Goal: Communication & Community: Answer question/provide support

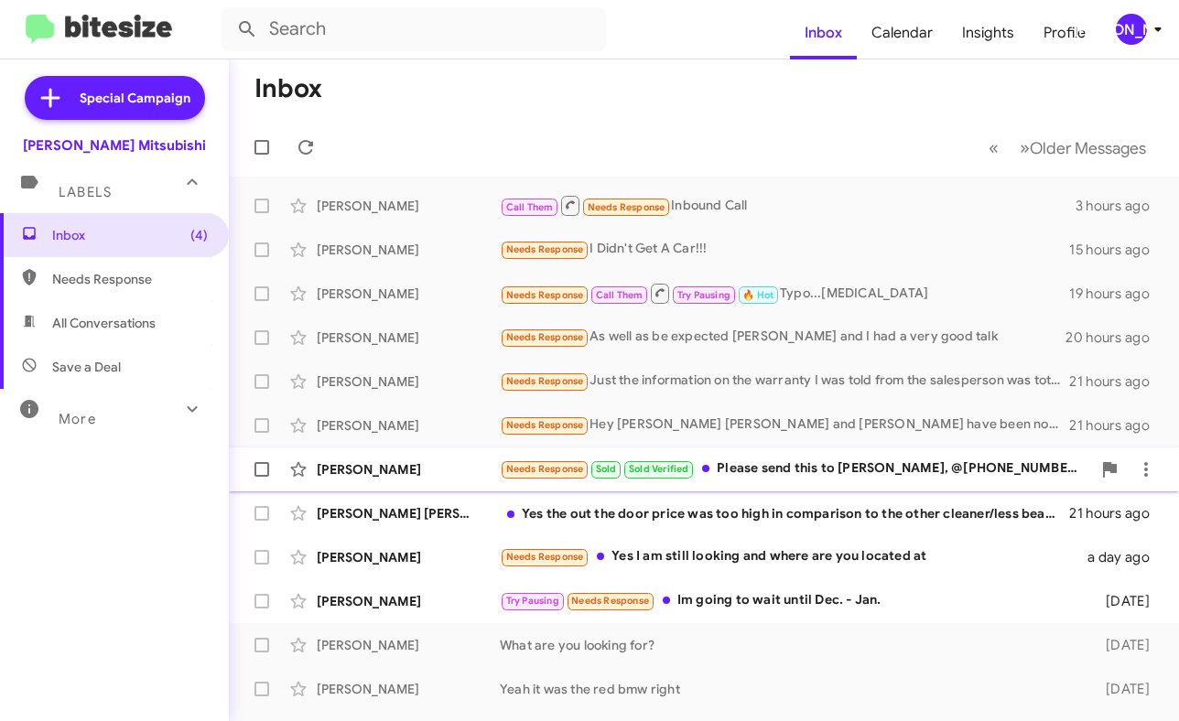
click at [783, 458] on div "[PERSON_NAME] Needs Response Sold Sold Verified Please send this to [PERSON_NAM…" at bounding box center [703, 469] width 921 height 37
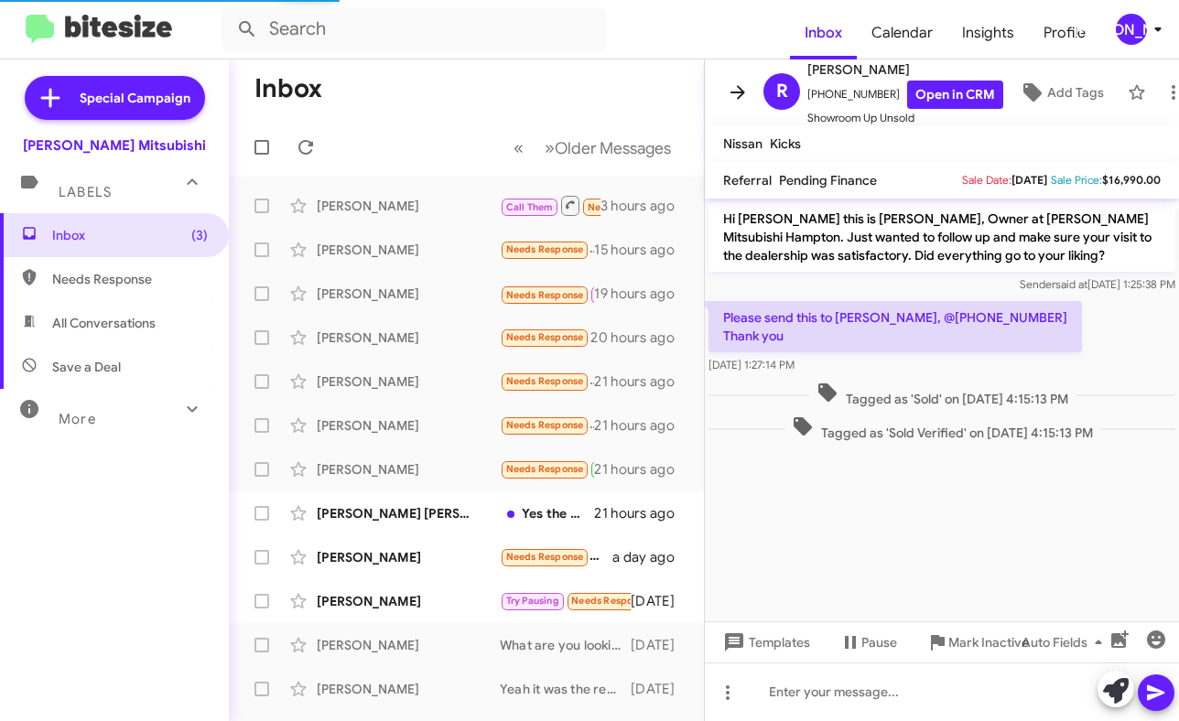
click at [750, 79] on button at bounding box center [737, 92] width 37 height 37
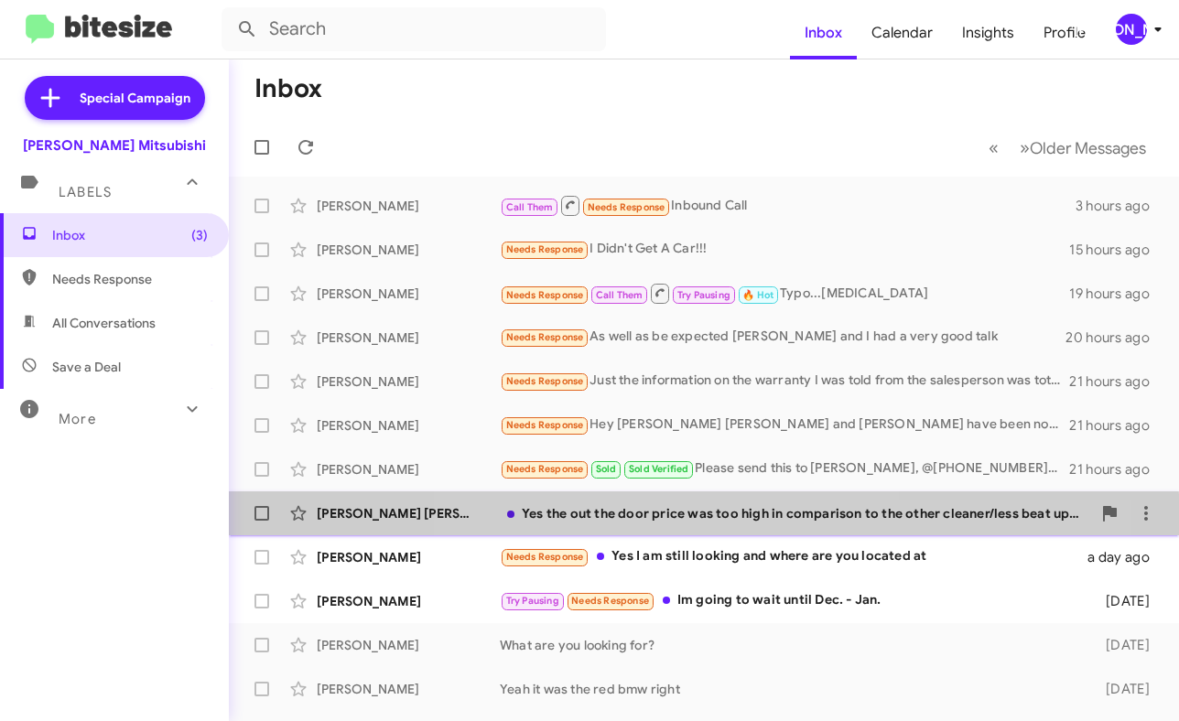
click at [690, 523] on div "[PERSON_NAME] [PERSON_NAME] Yes the out the door price was too high in comparis…" at bounding box center [703, 513] width 921 height 37
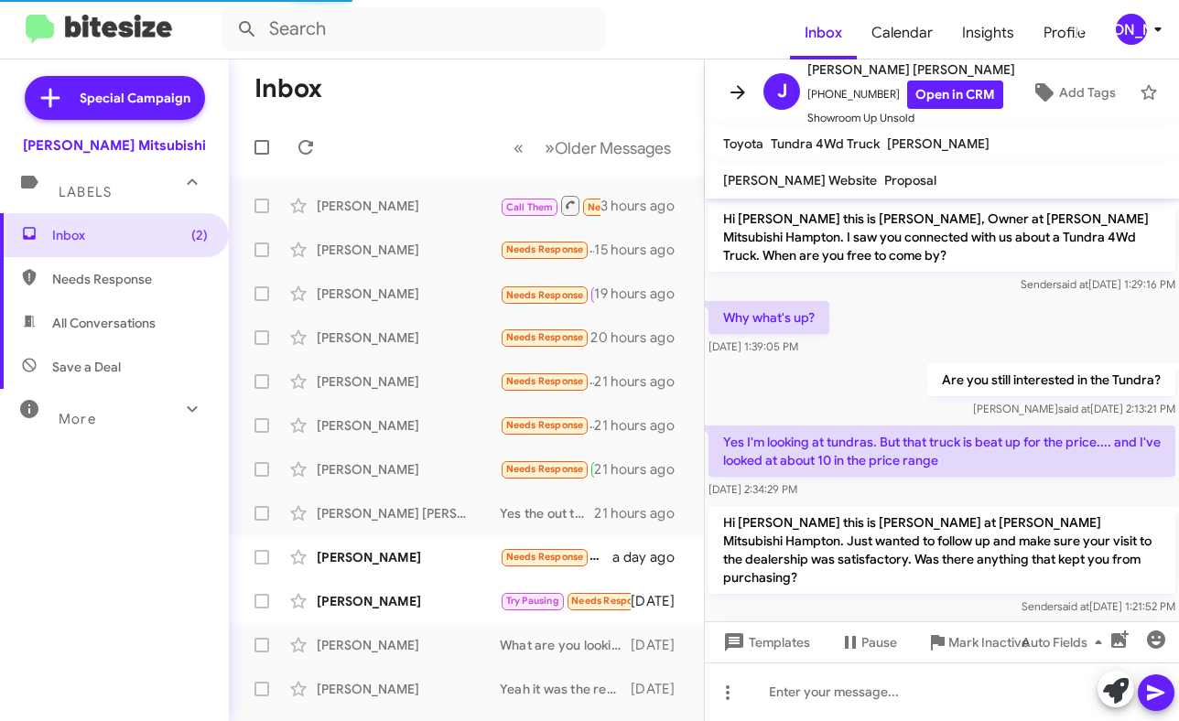
scroll to position [88, 0]
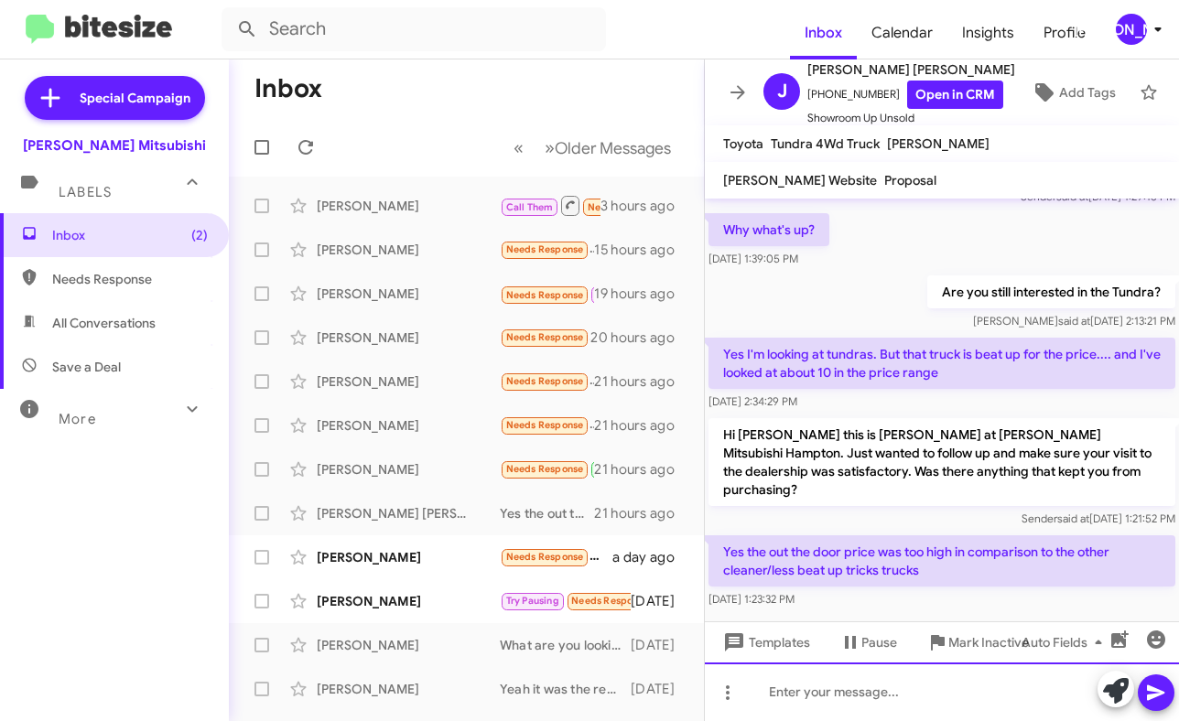
click at [862, 702] on div at bounding box center [942, 692] width 474 height 59
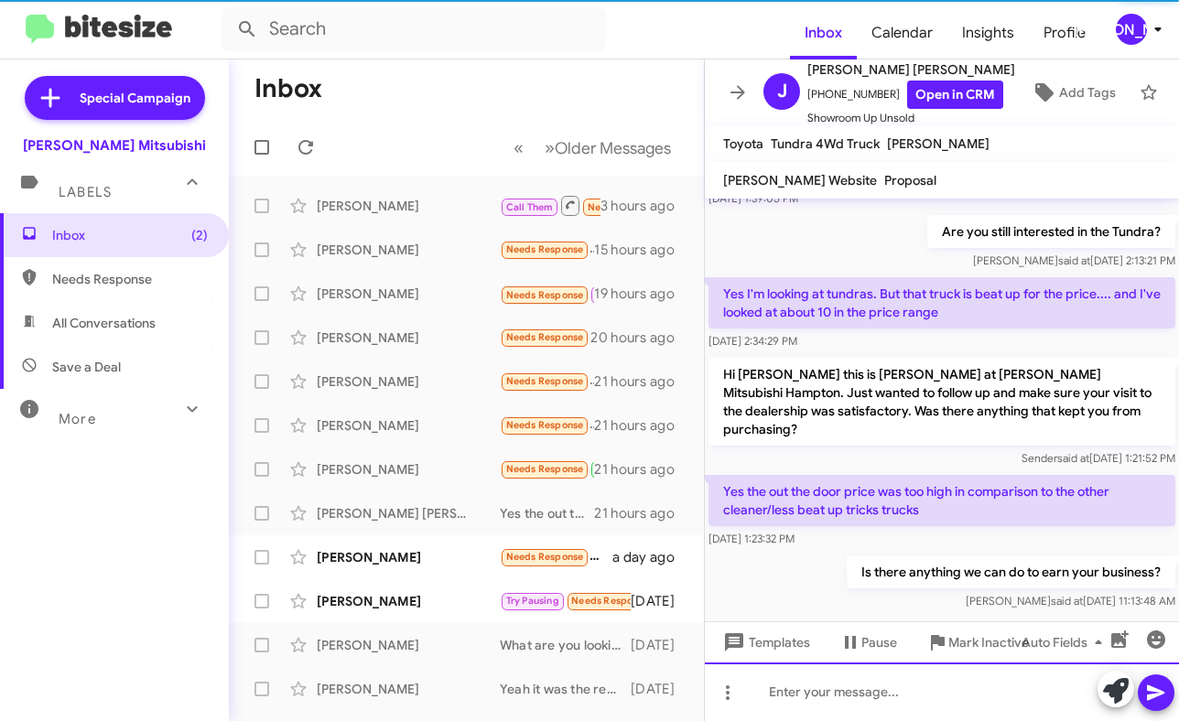
scroll to position [155, 0]
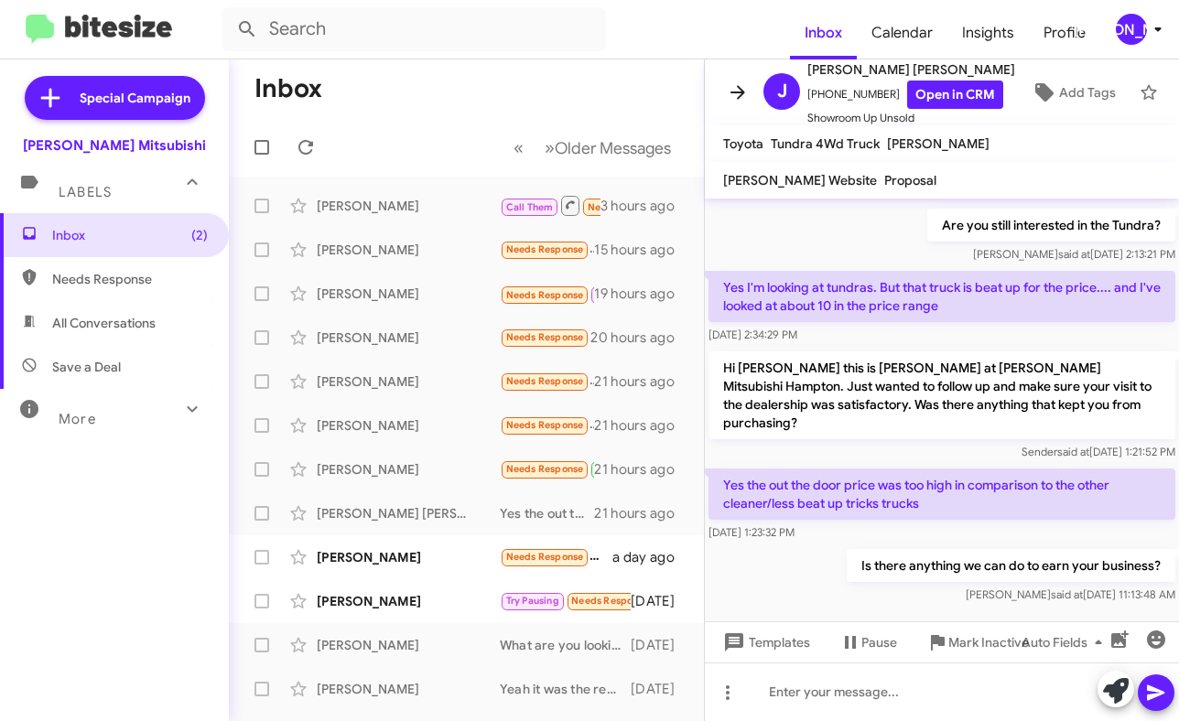
click at [745, 83] on icon at bounding box center [738, 92] width 22 height 22
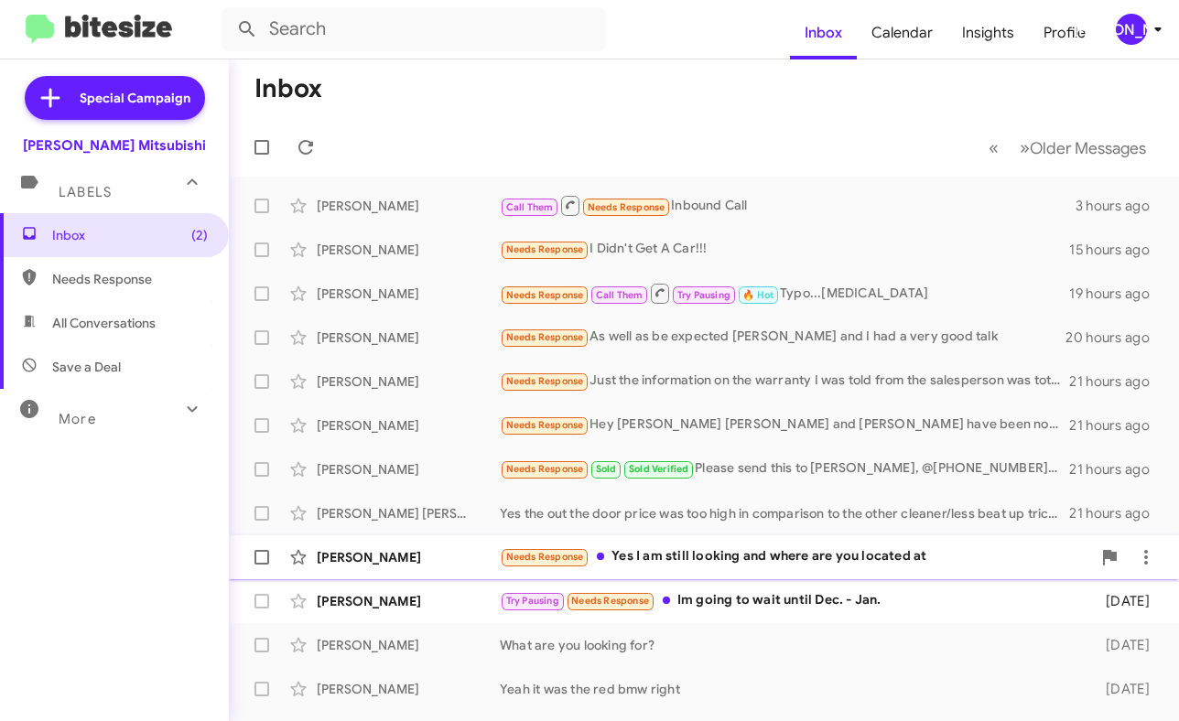
click at [723, 560] on div "Needs Response Yes I am still looking and where are you located at" at bounding box center [795, 556] width 591 height 21
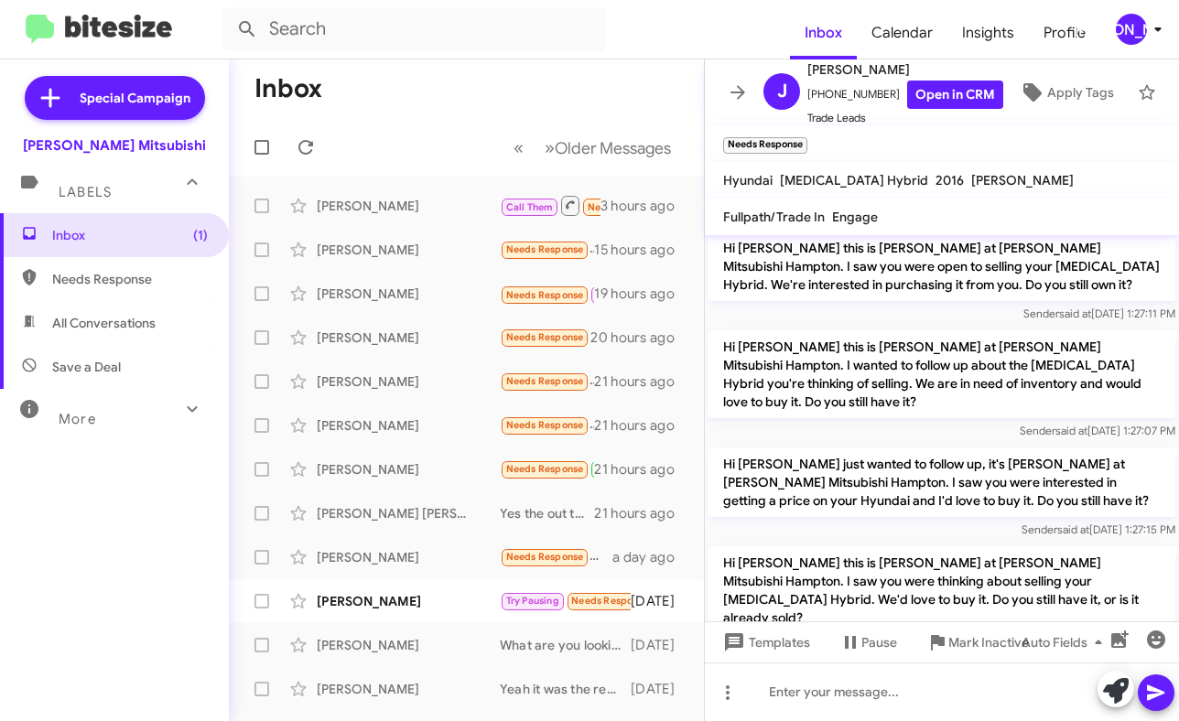
scroll to position [684, 0]
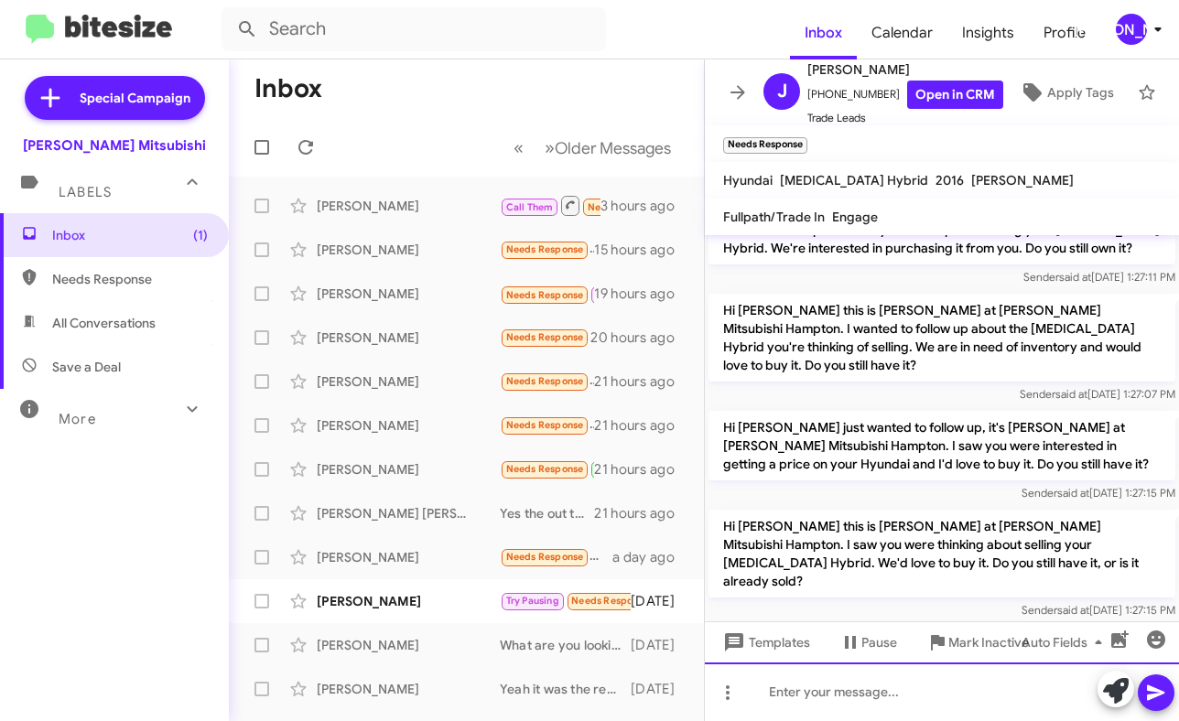
click at [927, 697] on div at bounding box center [942, 692] width 474 height 59
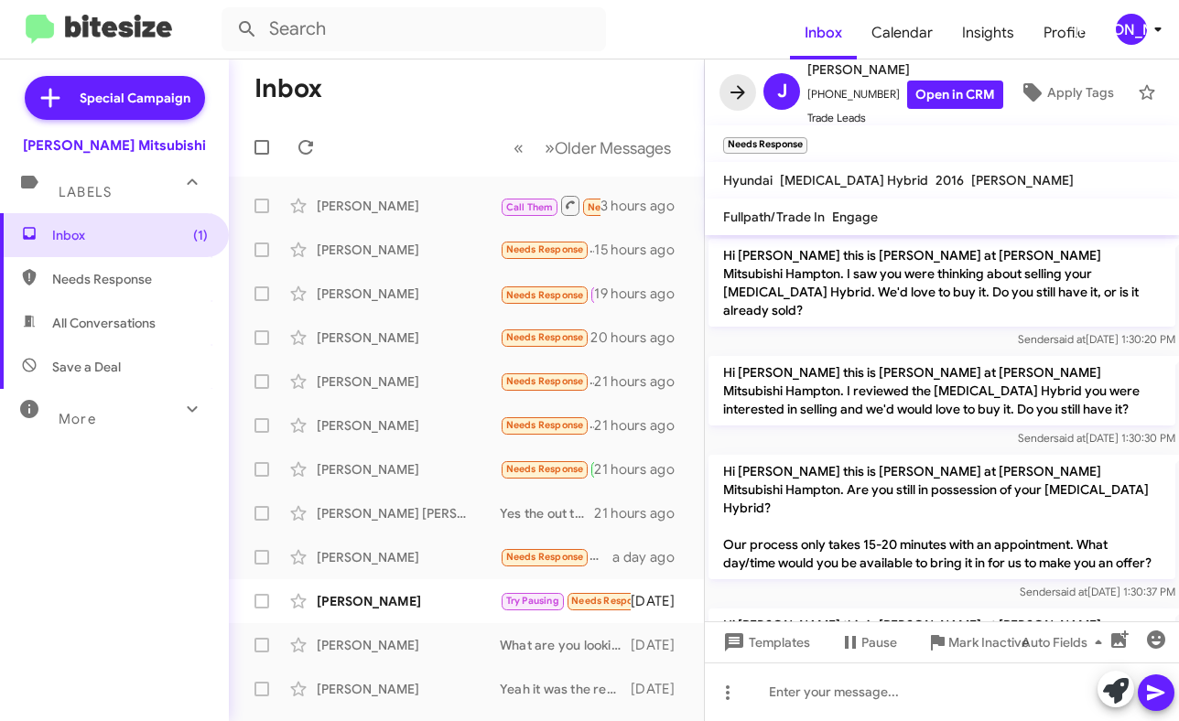
click at [748, 92] on icon at bounding box center [738, 92] width 22 height 22
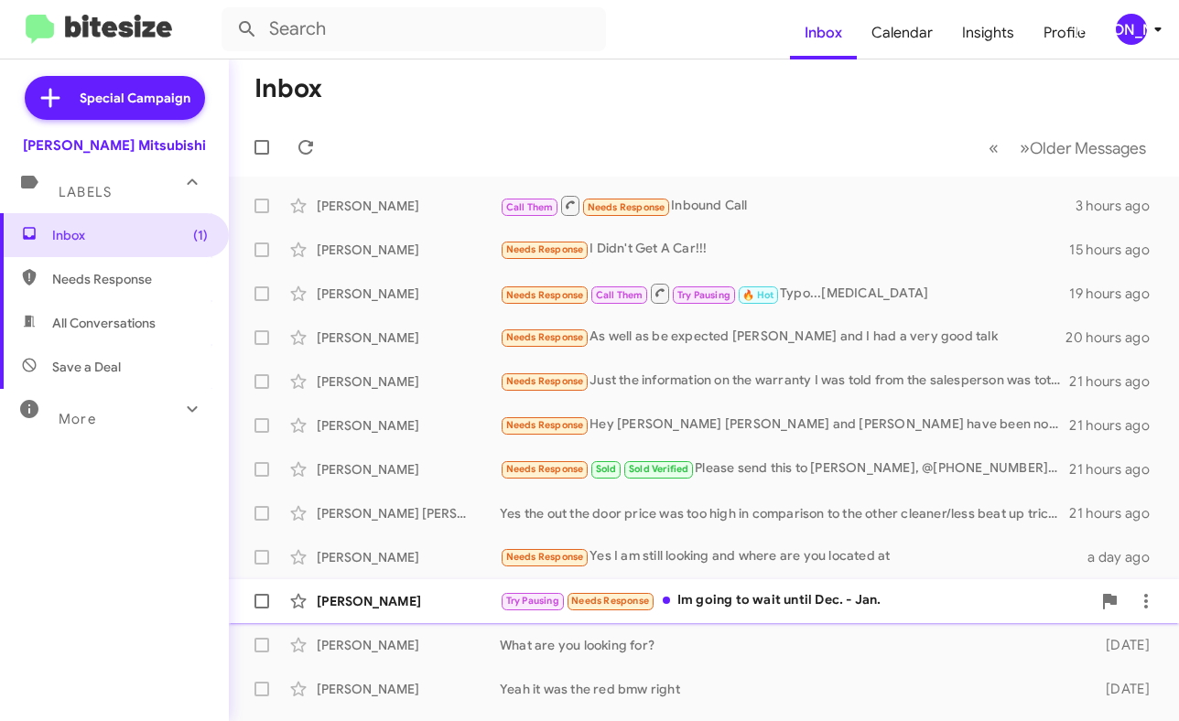
click at [653, 607] on span "Needs Response" at bounding box center [611, 599] width 90 height 16
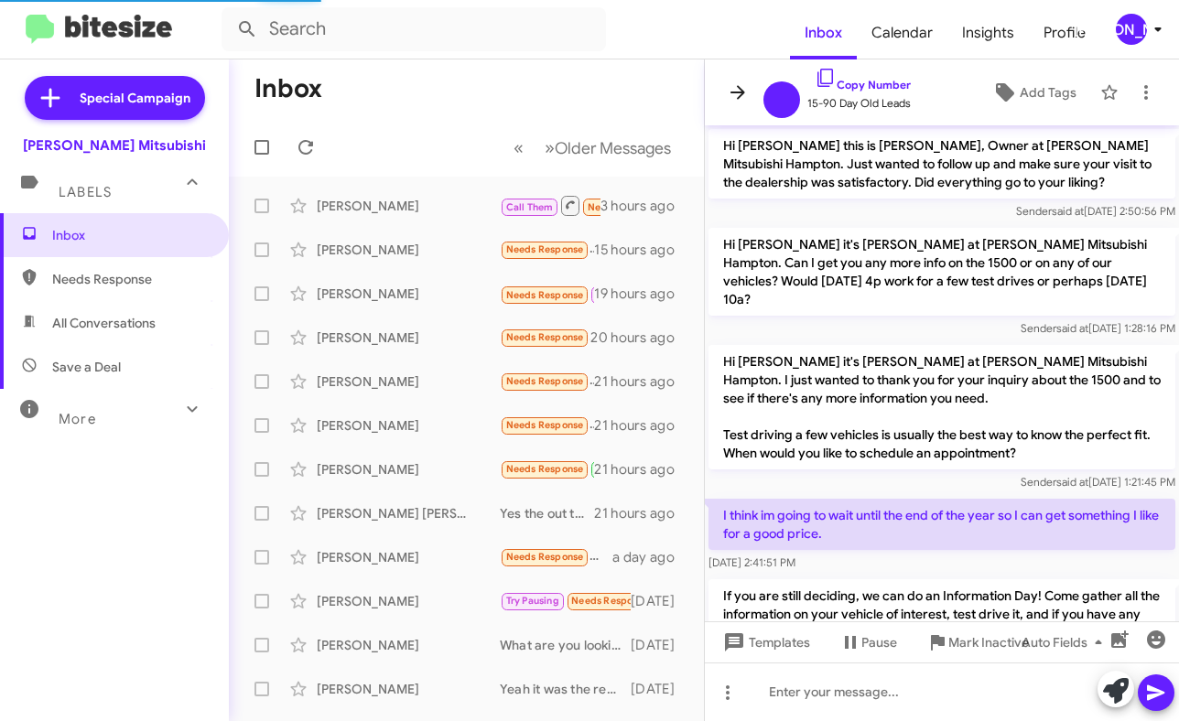
scroll to position [161, 0]
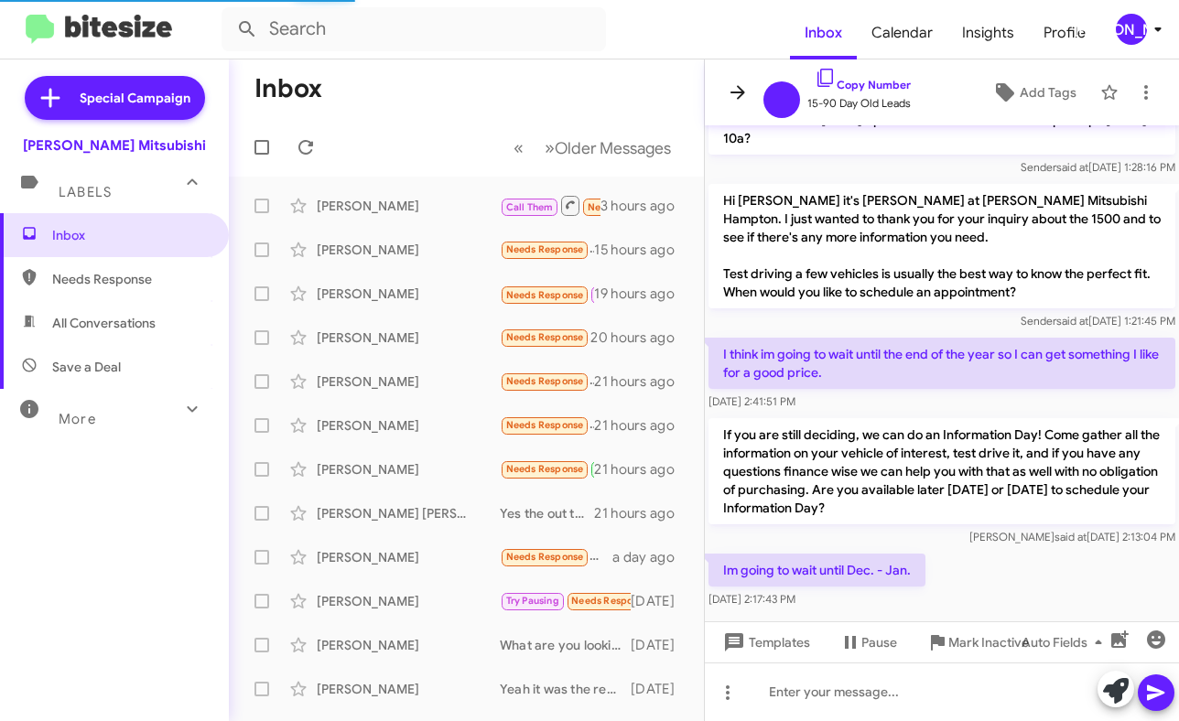
click at [751, 100] on span at bounding box center [737, 92] width 37 height 22
